Goal: Register for event/course

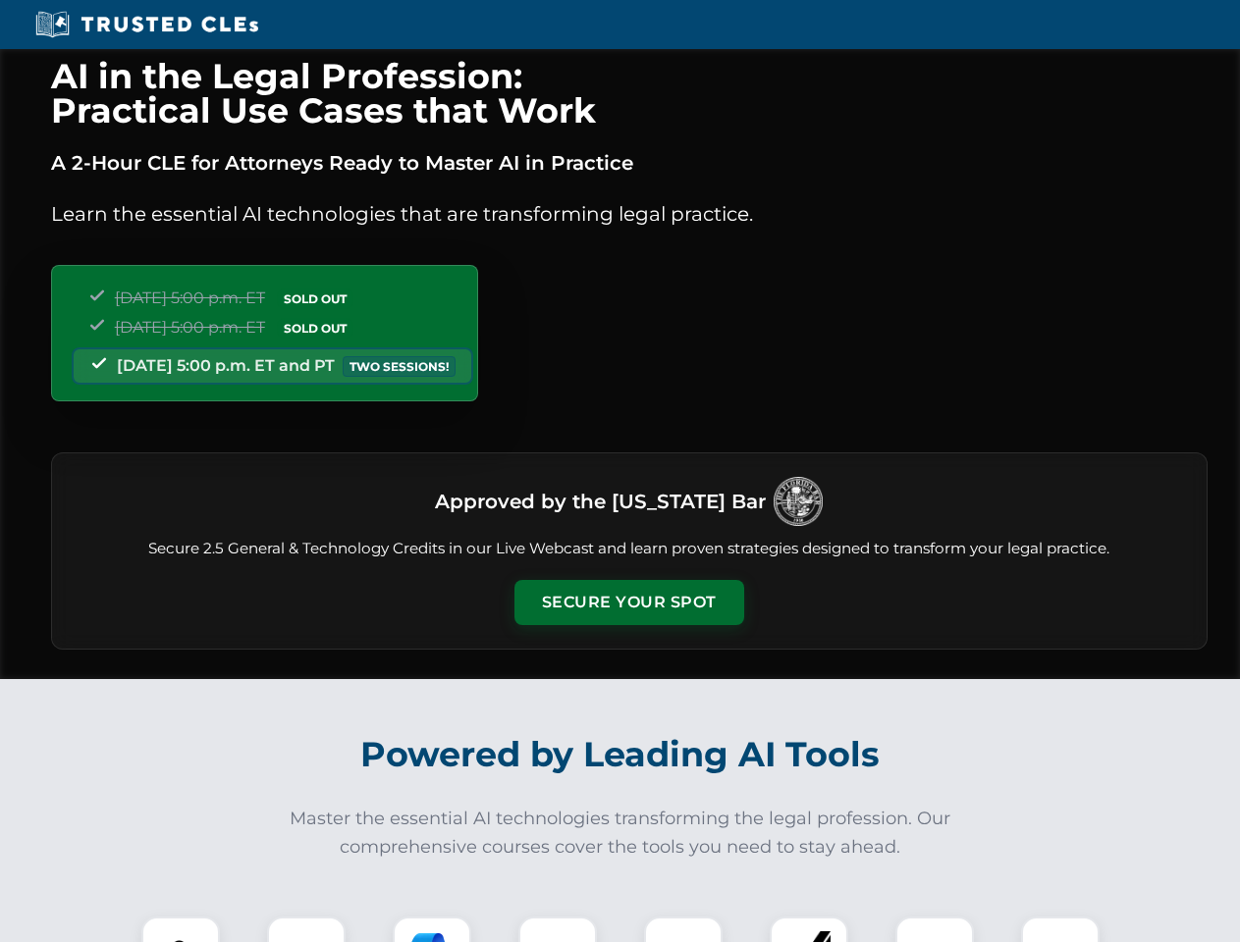
click at [628, 603] on button "Secure Your Spot" at bounding box center [629, 602] width 230 height 45
click at [181, 930] on img at bounding box center [180, 956] width 57 height 57
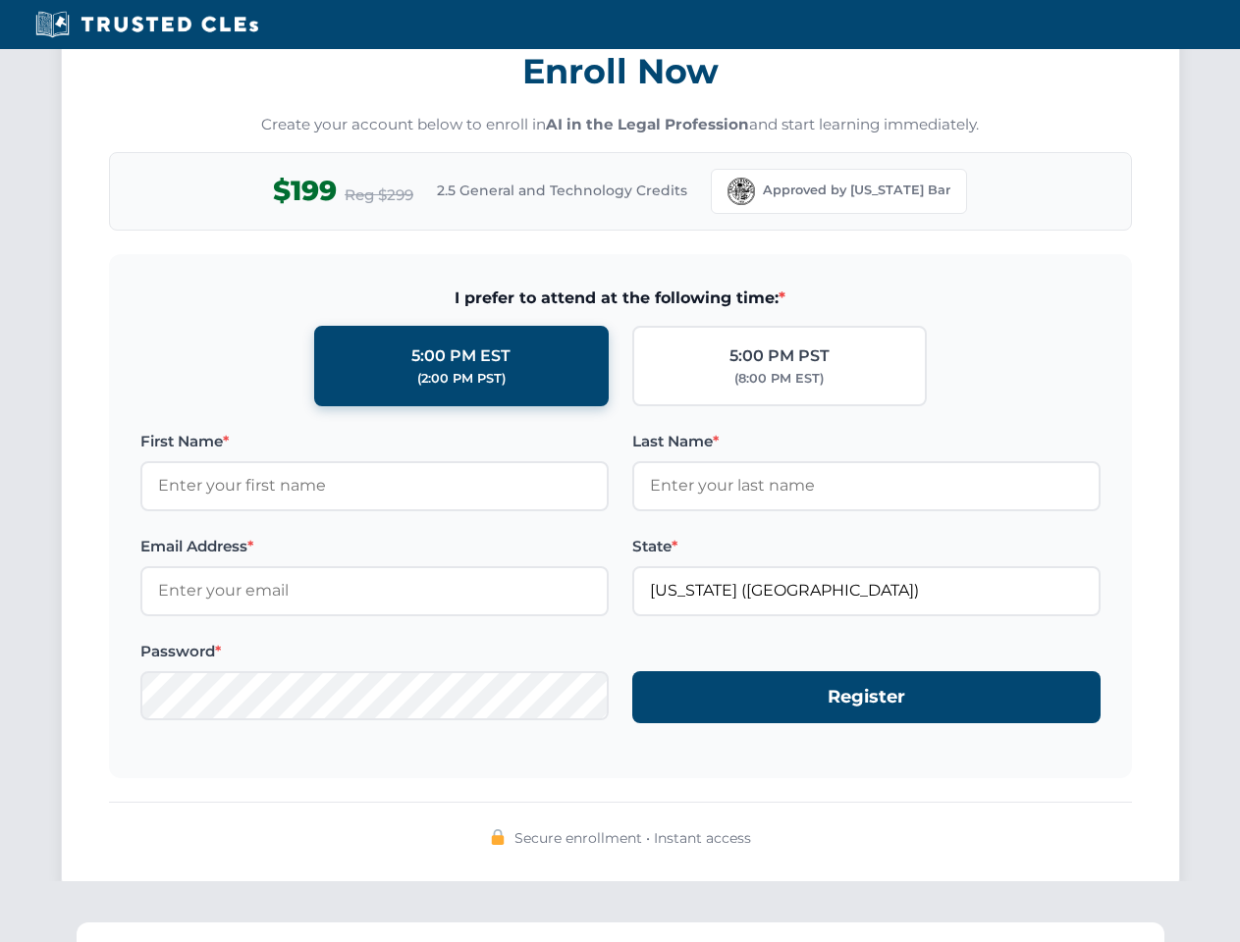
scroll to position [1927, 0]
